Goal: Information Seeking & Learning: Learn about a topic

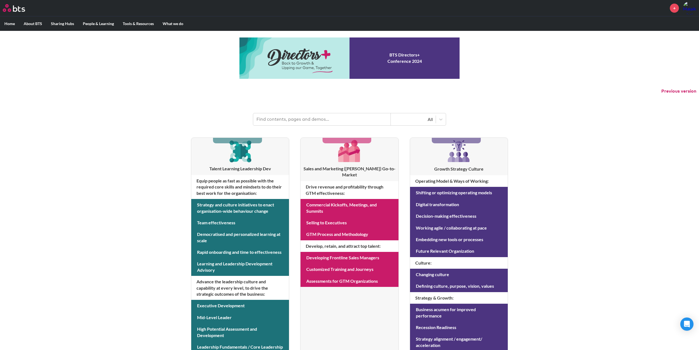
click at [276, 118] on input "text" at bounding box center [322, 119] width 138 height 12
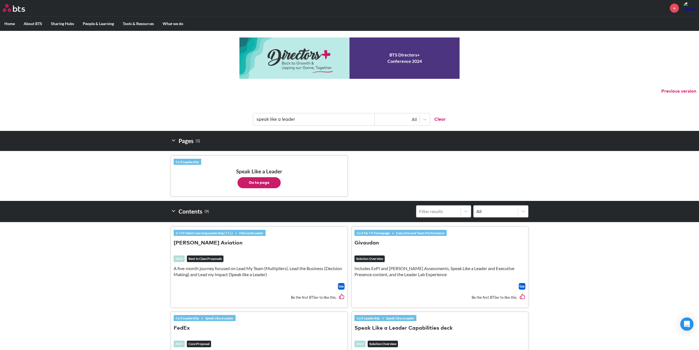
click at [250, 181] on button "Go to page" at bounding box center [259, 182] width 43 height 11
drag, startPoint x: 301, startPoint y: 120, endPoint x: 249, endPoint y: 118, distance: 51.8
click at [249, 118] on header "speak like a leader All Clear" at bounding box center [349, 116] width 699 height 29
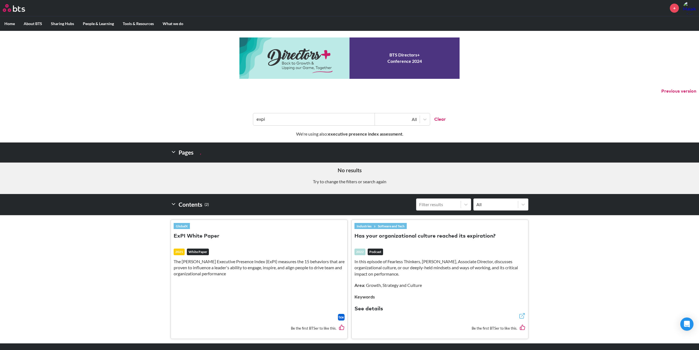
drag, startPoint x: 271, startPoint y: 121, endPoint x: 245, endPoint y: 119, distance: 25.9
click at [245, 119] on header "expi All Clear" at bounding box center [349, 116] width 699 height 29
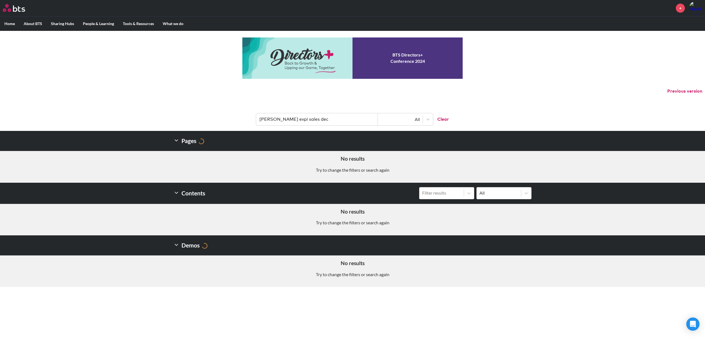
type input "bates expi sales deck"
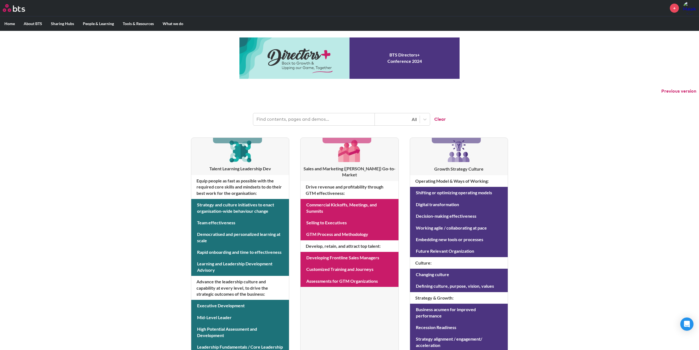
click at [283, 119] on input "text" at bounding box center [314, 119] width 122 height 12
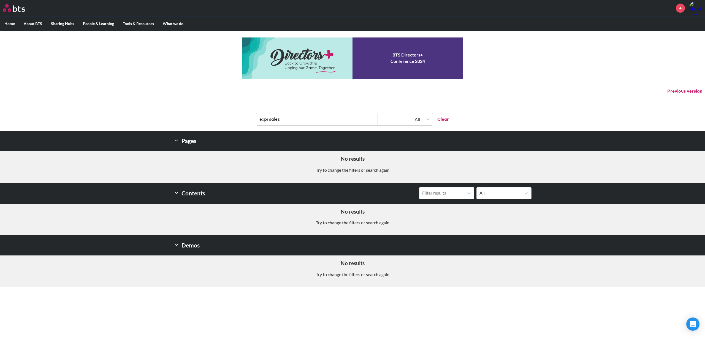
type input "expi sales"
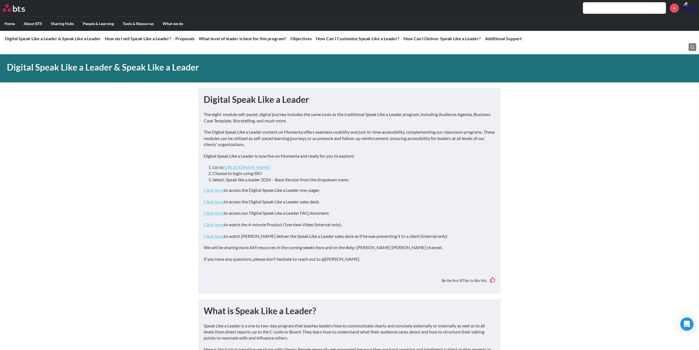
click at [214, 201] on link "Click here" at bounding box center [214, 201] width 20 height 5
